Goal: Information Seeking & Learning: Learn about a topic

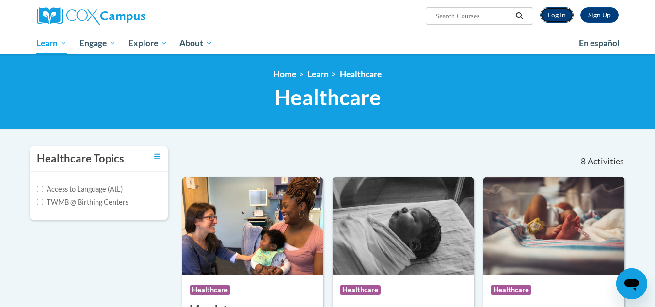
click at [561, 20] on link "Log In" at bounding box center [556, 15] width 33 height 16
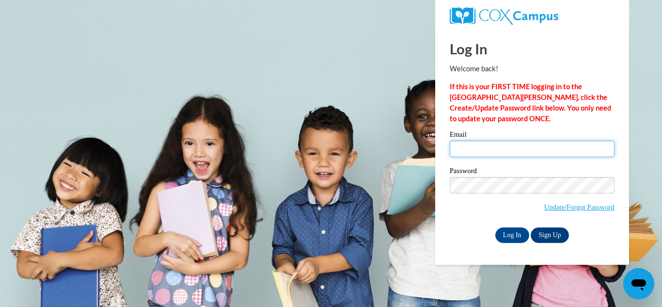
click at [559, 152] on input "Email" at bounding box center [532, 149] width 165 height 16
type input "hyattte@dillon.k12.sc.us"
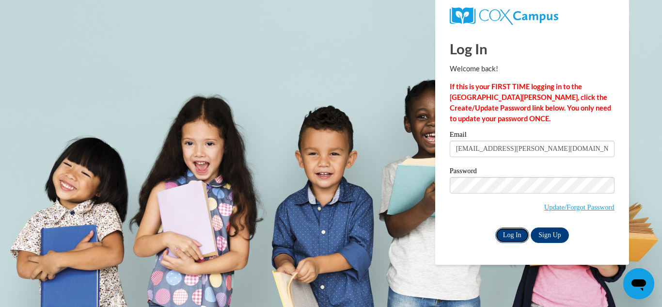
click at [509, 234] on input "Log In" at bounding box center [513, 235] width 34 height 16
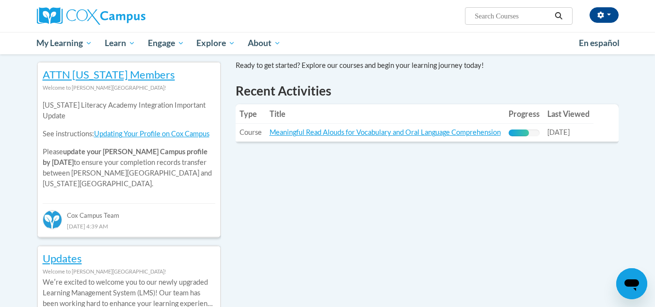
scroll to position [313, 0]
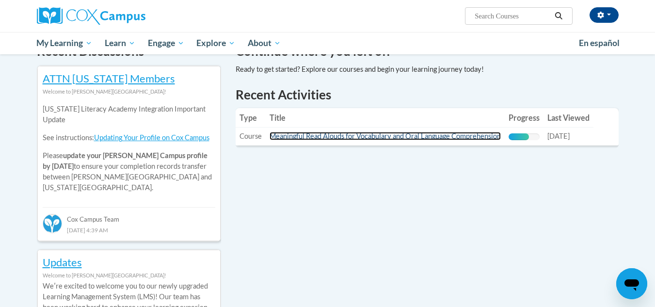
click at [436, 138] on link "Meaningful Read Alouds for Vocabulary and Oral Language Comprehension" at bounding box center [385, 136] width 231 height 8
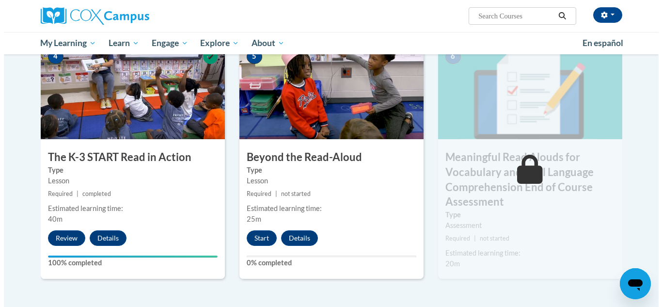
scroll to position [502, 0]
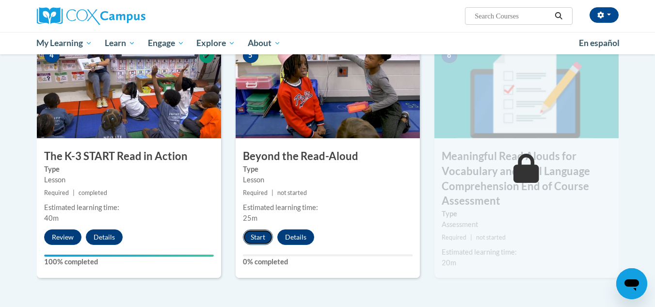
click at [252, 239] on button "Start" at bounding box center [258, 237] width 30 height 16
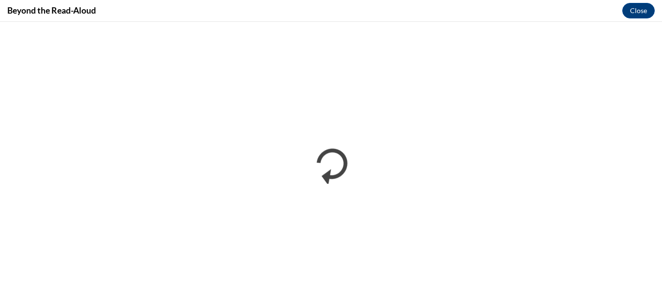
scroll to position [0, 0]
